Goal: Transaction & Acquisition: Purchase product/service

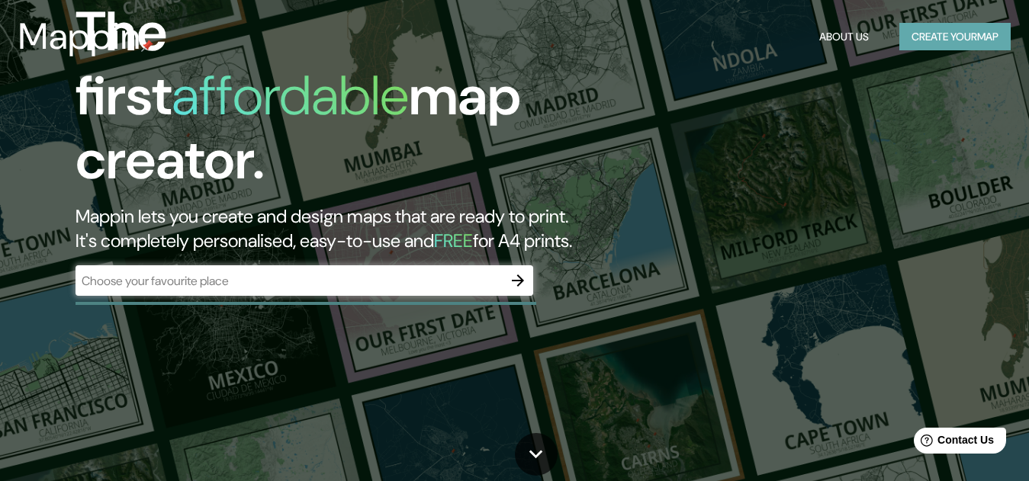
click at [950, 37] on button "Create your map" at bounding box center [954, 37] width 111 height 28
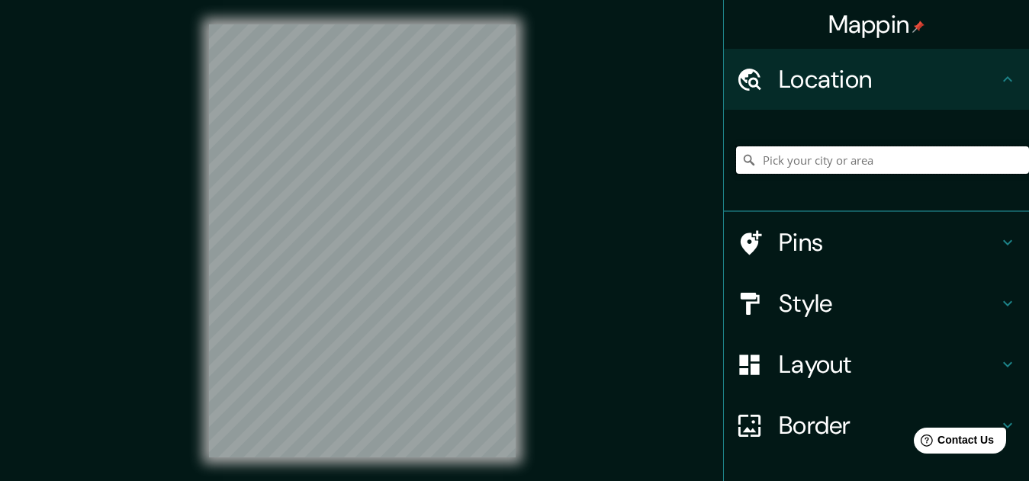
click at [789, 155] on input "Pick your city or area" at bounding box center [882, 159] width 293 height 27
click at [941, 153] on input "[GEOGRAPHIC_DATA][PERSON_NAME], [GEOGRAPHIC_DATA], [GEOGRAPHIC_DATA]" at bounding box center [882, 159] width 293 height 27
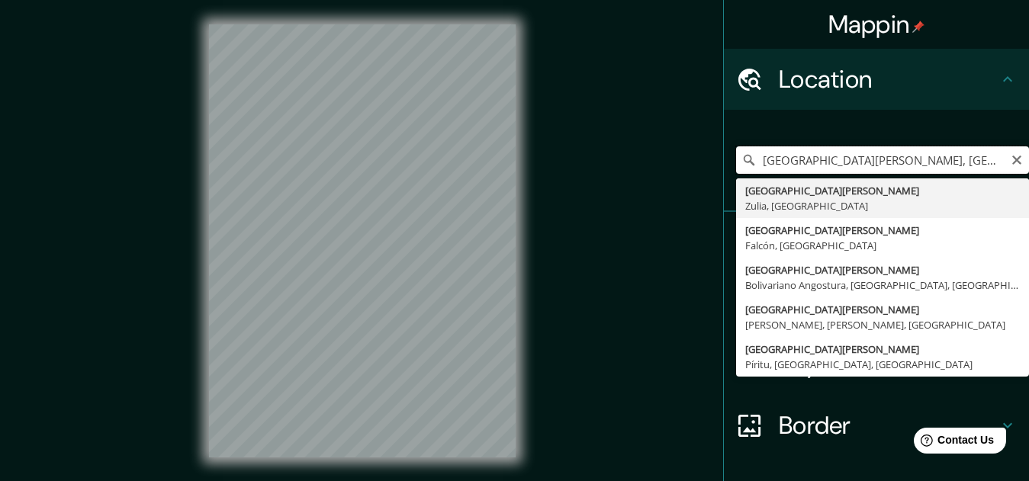
type input "[GEOGRAPHIC_DATA][PERSON_NAME], [GEOGRAPHIC_DATA], [GEOGRAPHIC_DATA]"
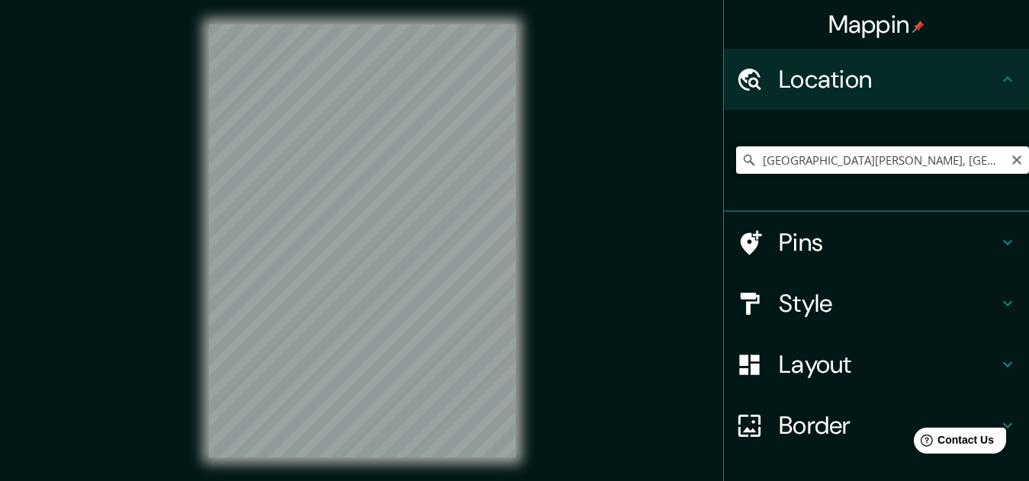
click at [931, 156] on input "San Francisco, Zulia, Venezuela" at bounding box center [882, 159] width 293 height 27
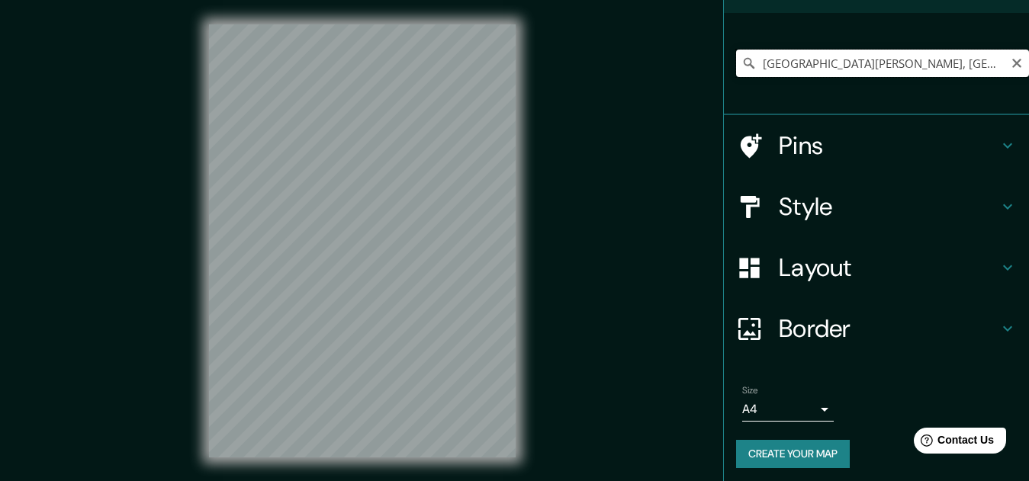
scroll to position [98, 0]
click at [804, 452] on button "Create your map" at bounding box center [793, 453] width 114 height 28
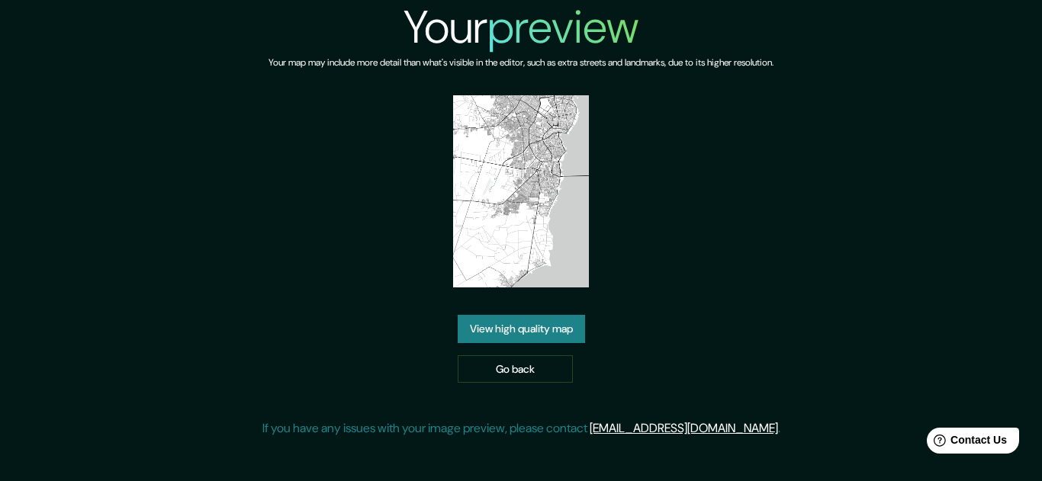
click at [535, 231] on img at bounding box center [521, 191] width 137 height 192
click at [525, 329] on link "View high quality map" at bounding box center [521, 329] width 127 height 28
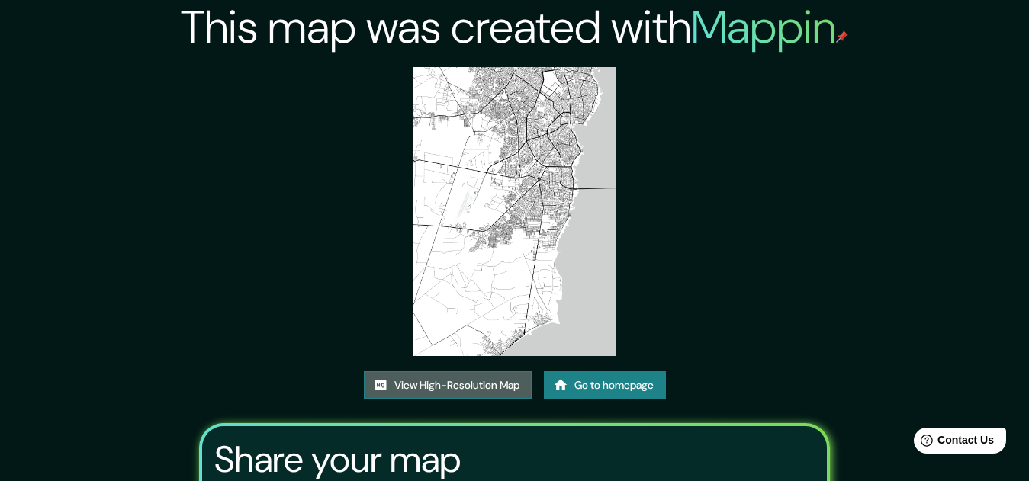
click at [472, 389] on link "View High-Resolution Map" at bounding box center [448, 385] width 168 height 28
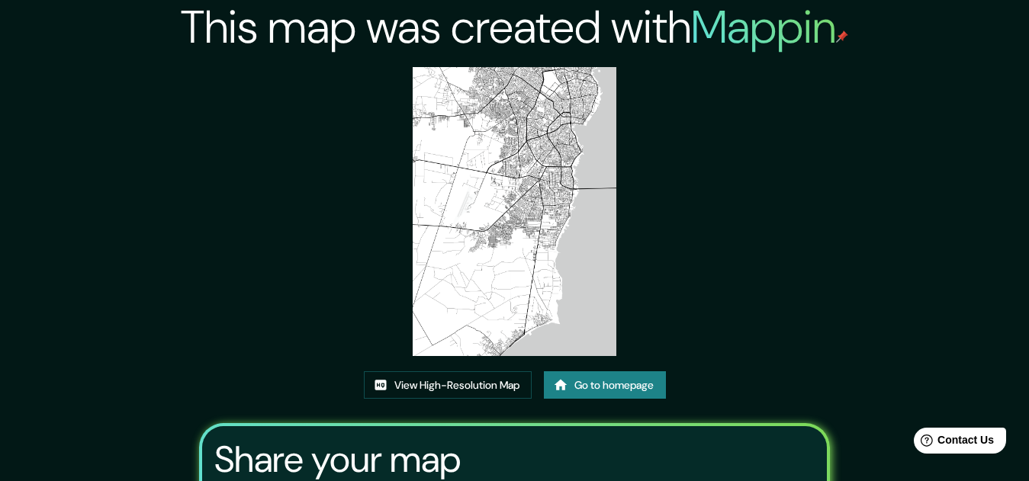
click at [584, 389] on link "Go to homepage" at bounding box center [605, 385] width 122 height 28
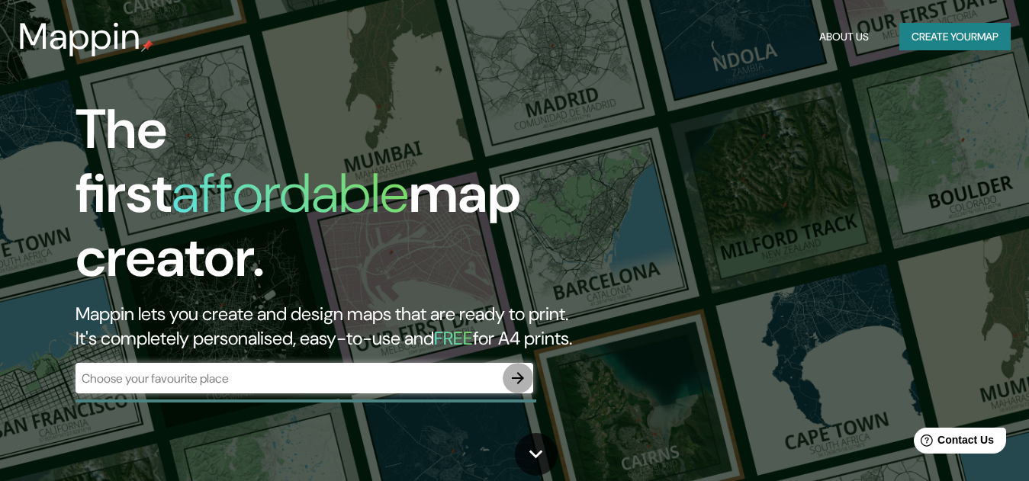
click at [516, 369] on icon "button" at bounding box center [518, 378] width 18 height 18
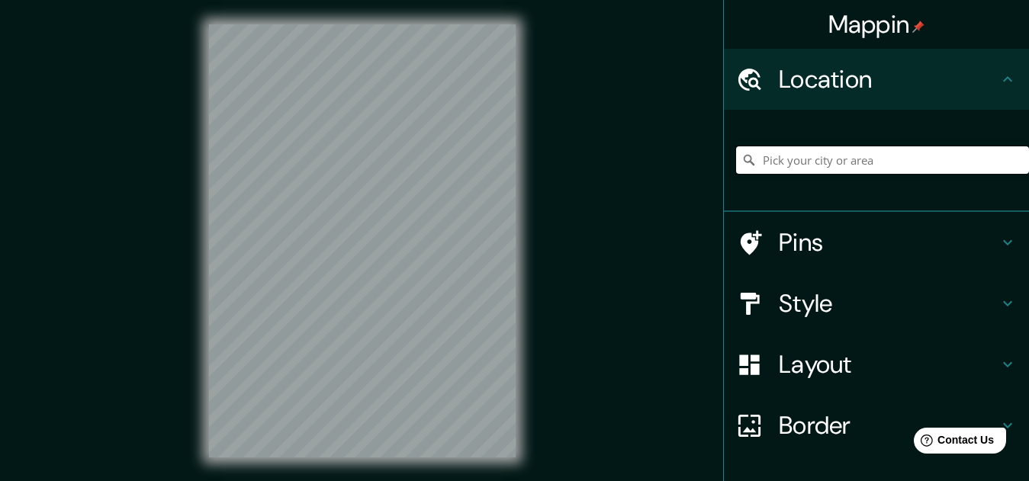
click at [812, 154] on input "Pick your city or area" at bounding box center [882, 159] width 293 height 27
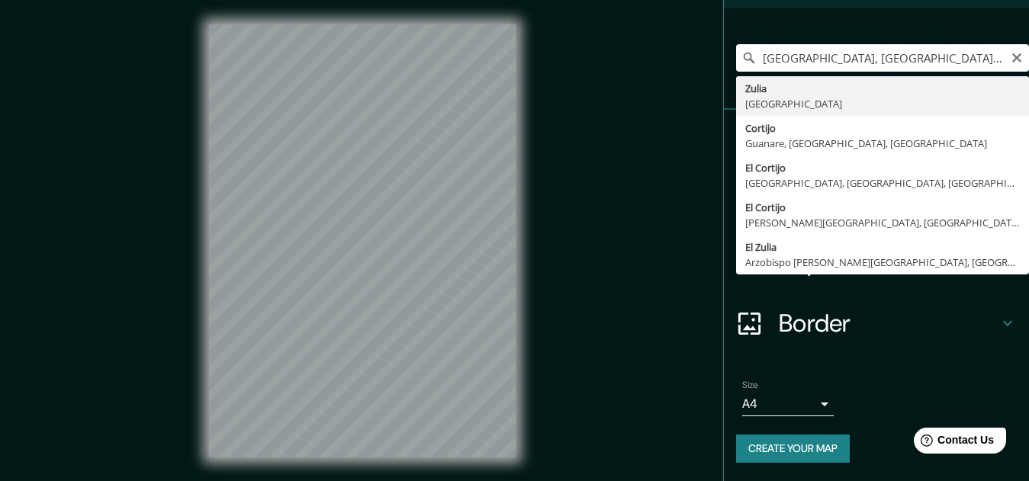
scroll to position [98, 0]
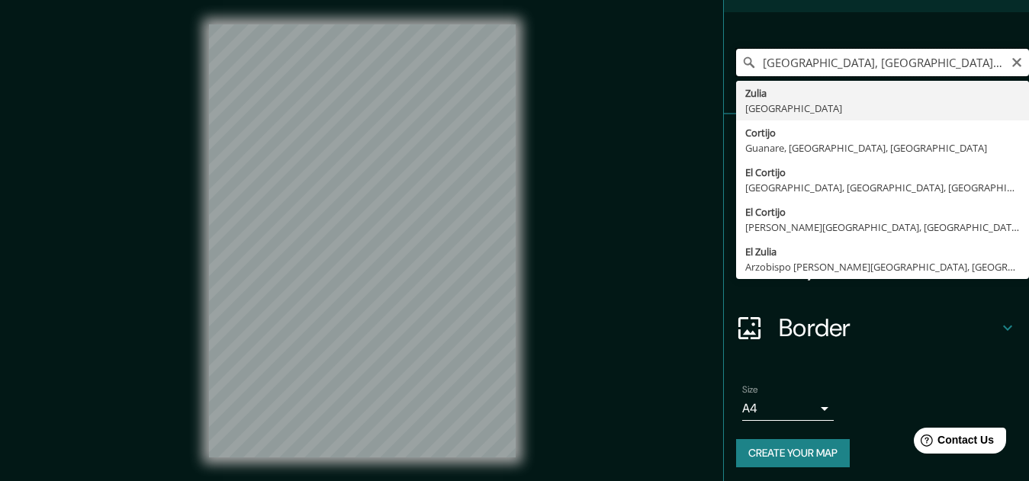
type input "parroquia los cortijo, venezuela ,estado zulia"
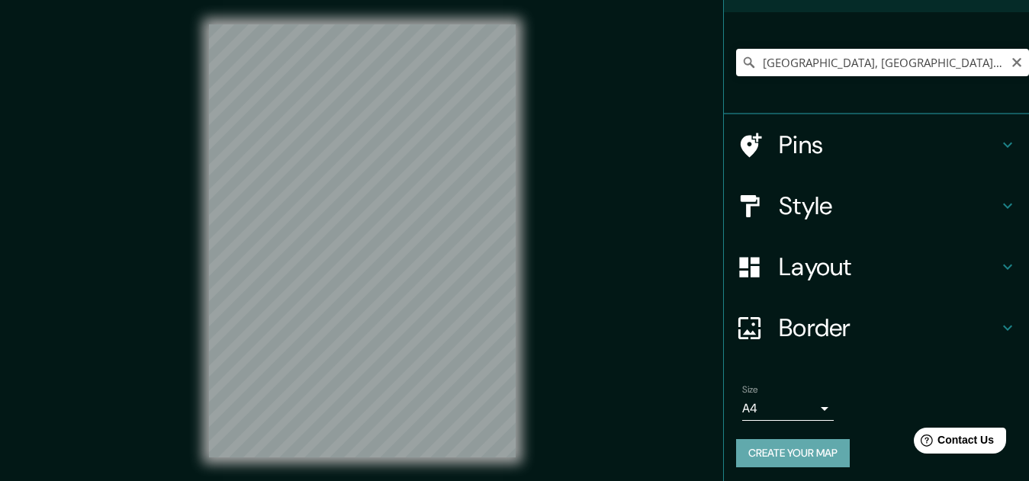
click at [815, 442] on button "Create your map" at bounding box center [793, 453] width 114 height 28
click at [953, 446] on span "Contact Us" at bounding box center [966, 440] width 59 height 13
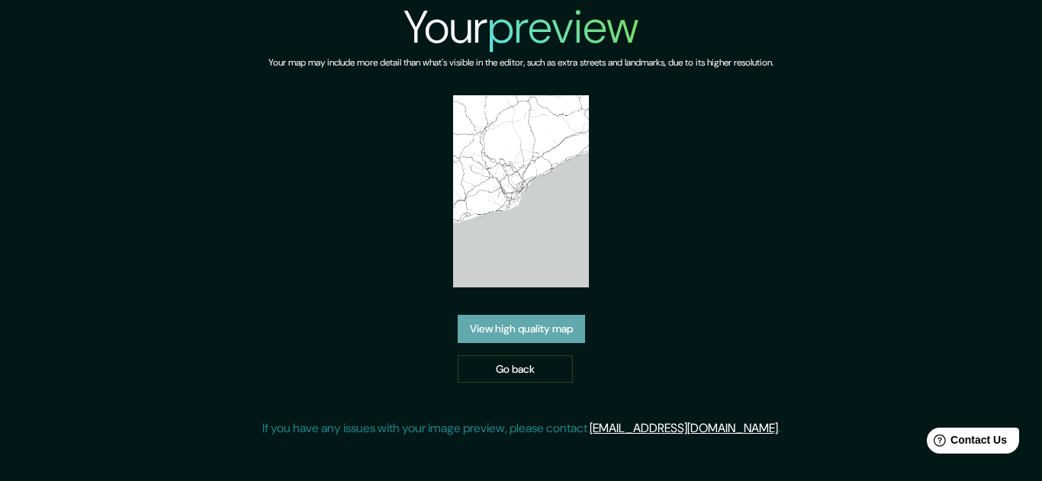
click at [512, 325] on link "View high quality map" at bounding box center [521, 329] width 127 height 28
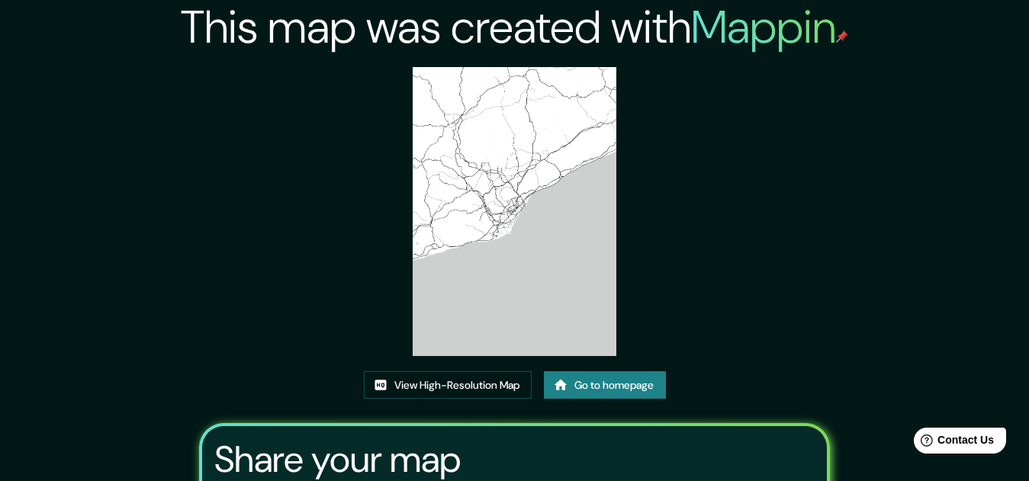
click at [503, 216] on img at bounding box center [515, 211] width 204 height 289
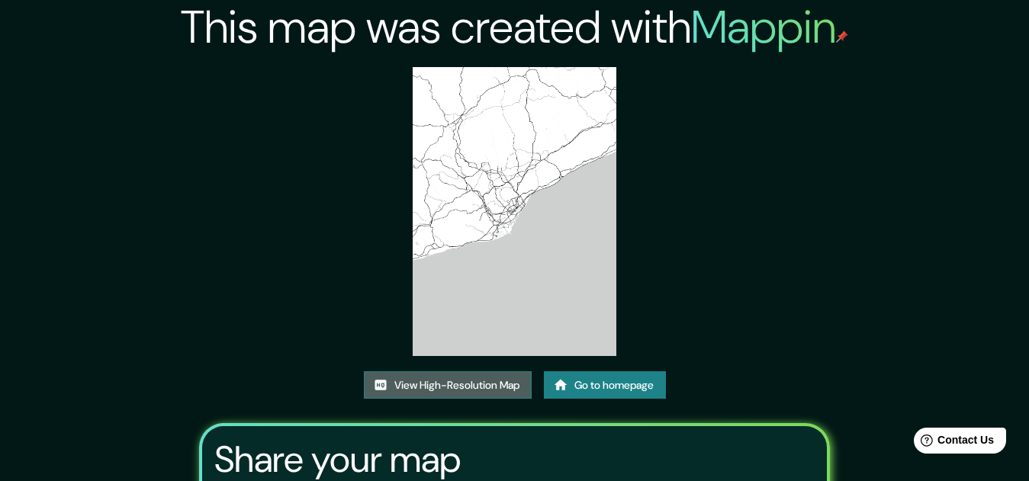
click at [483, 391] on link "View High-Resolution Map" at bounding box center [448, 385] width 168 height 28
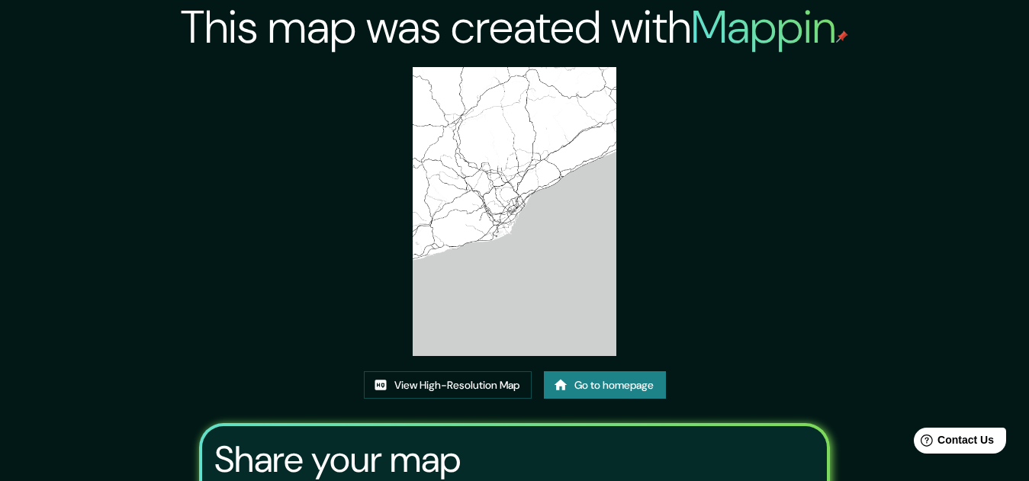
click at [604, 384] on link "Go to homepage" at bounding box center [605, 385] width 122 height 28
